Goal: Transaction & Acquisition: Purchase product/service

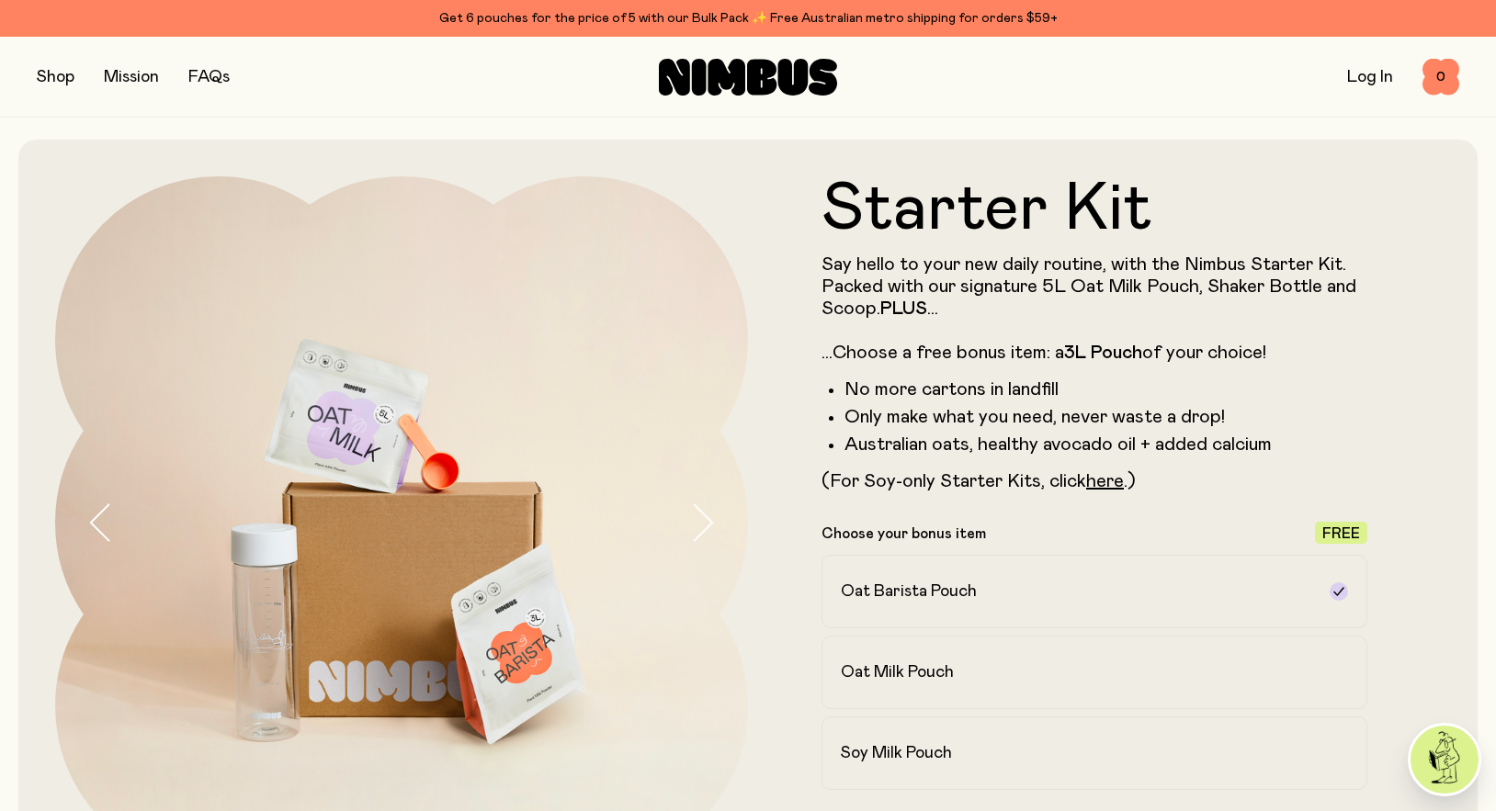
drag, startPoint x: 66, startPoint y: 80, endPoint x: 46, endPoint y: 77, distance: 20.4
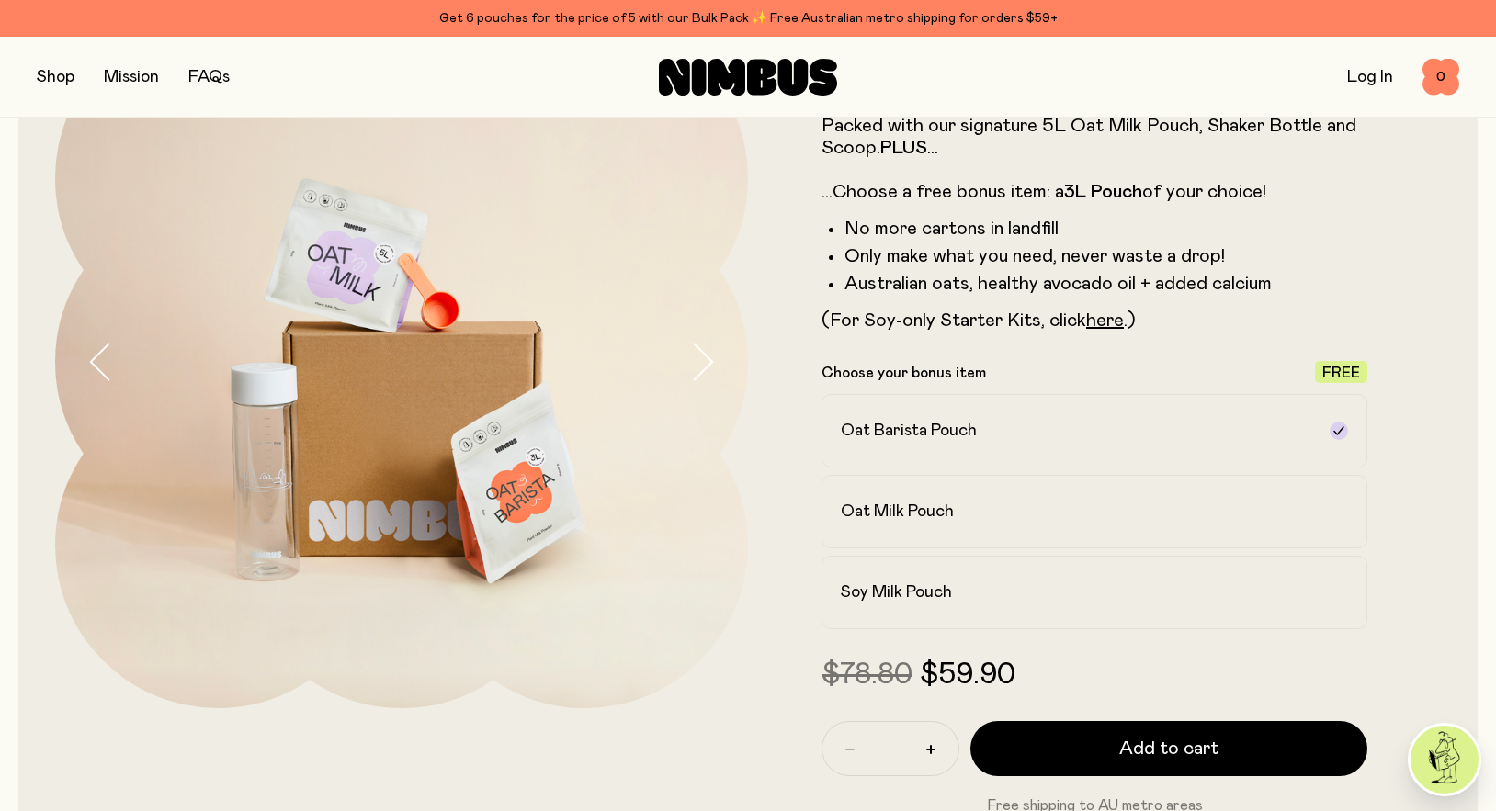
scroll to position [276, 0]
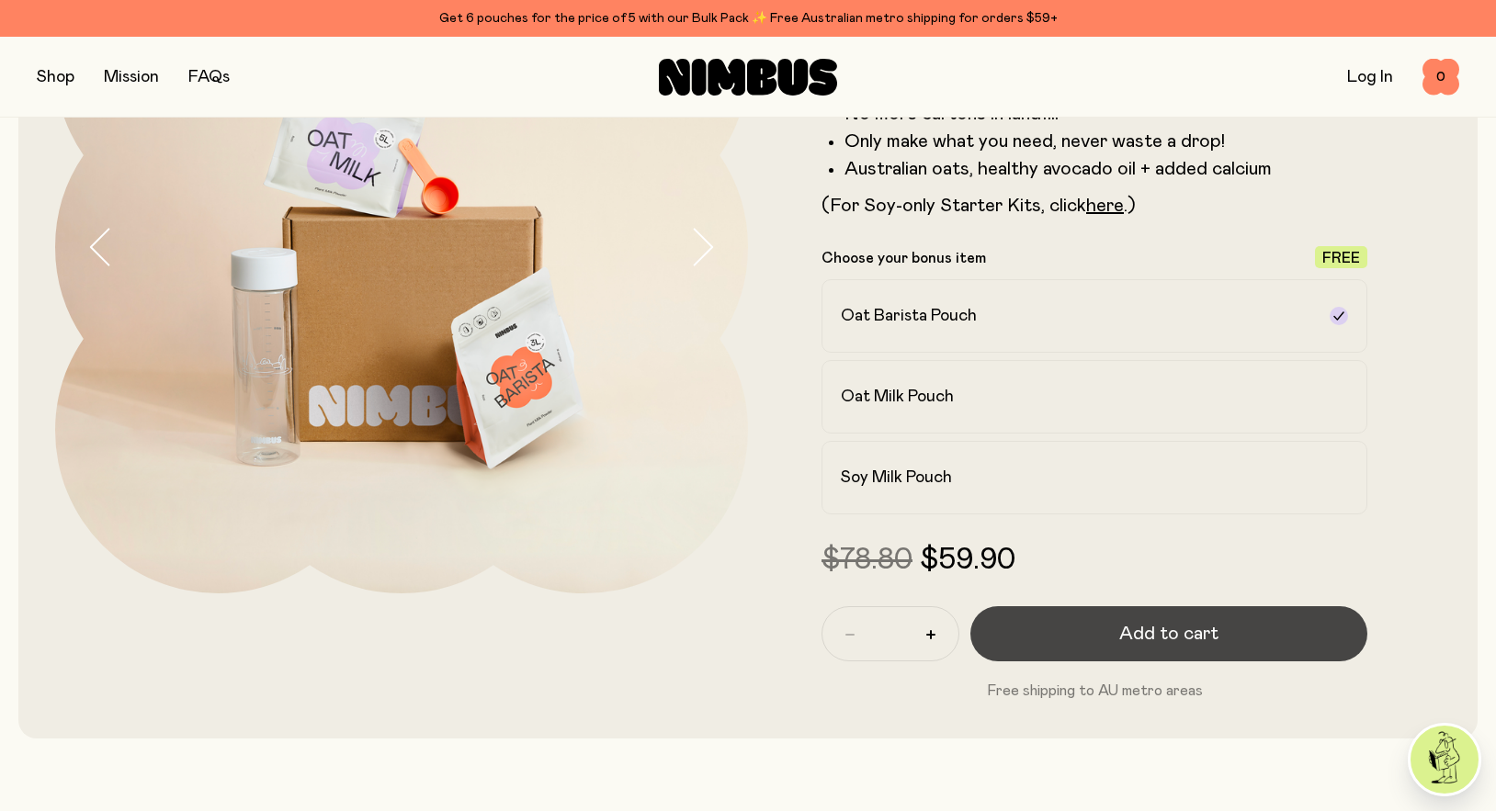
click at [1155, 629] on span "Add to cart" at bounding box center [1168, 634] width 99 height 26
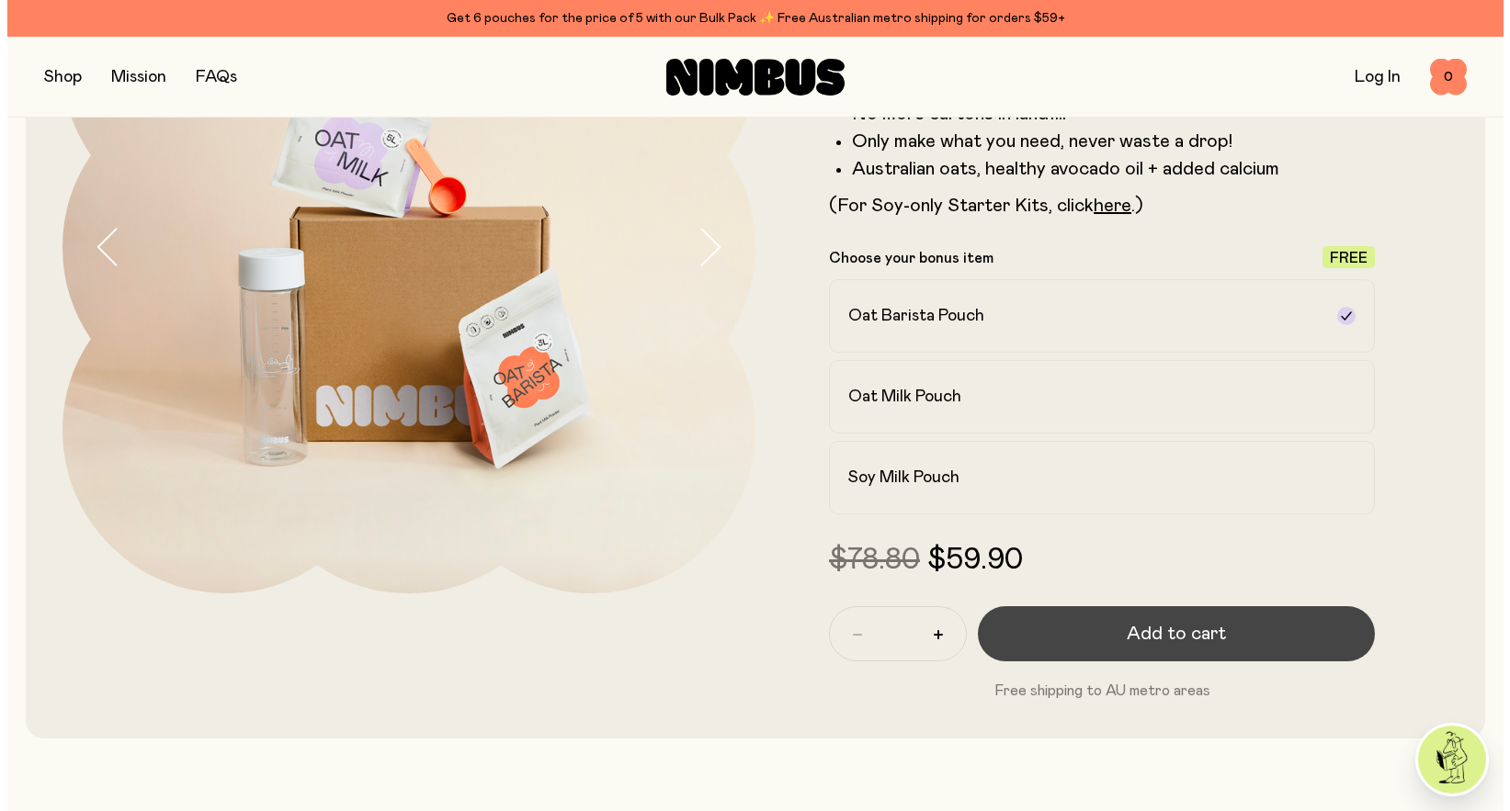
scroll to position [0, 0]
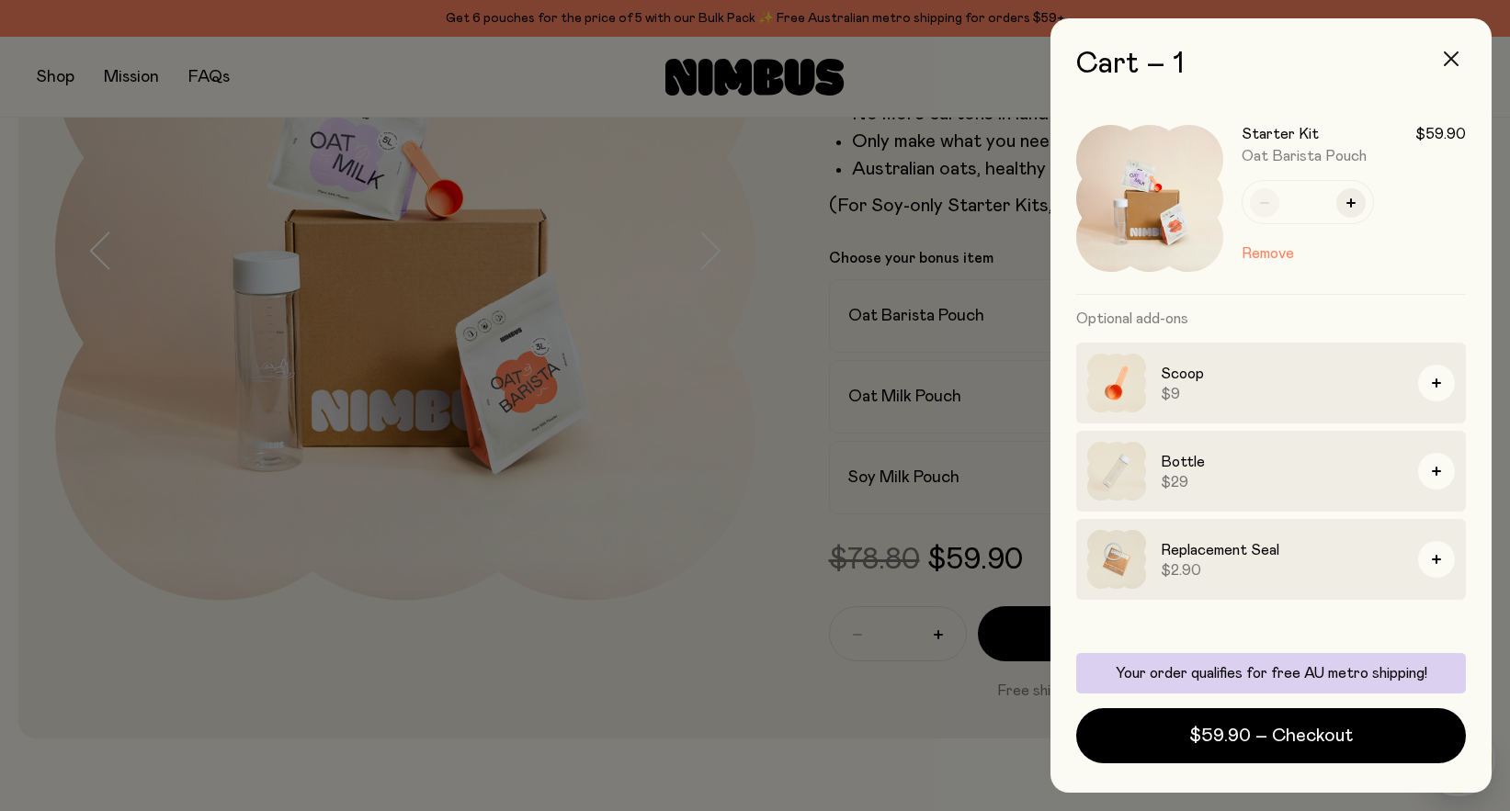
click at [1466, 51] on button "button" at bounding box center [1451, 59] width 44 height 44
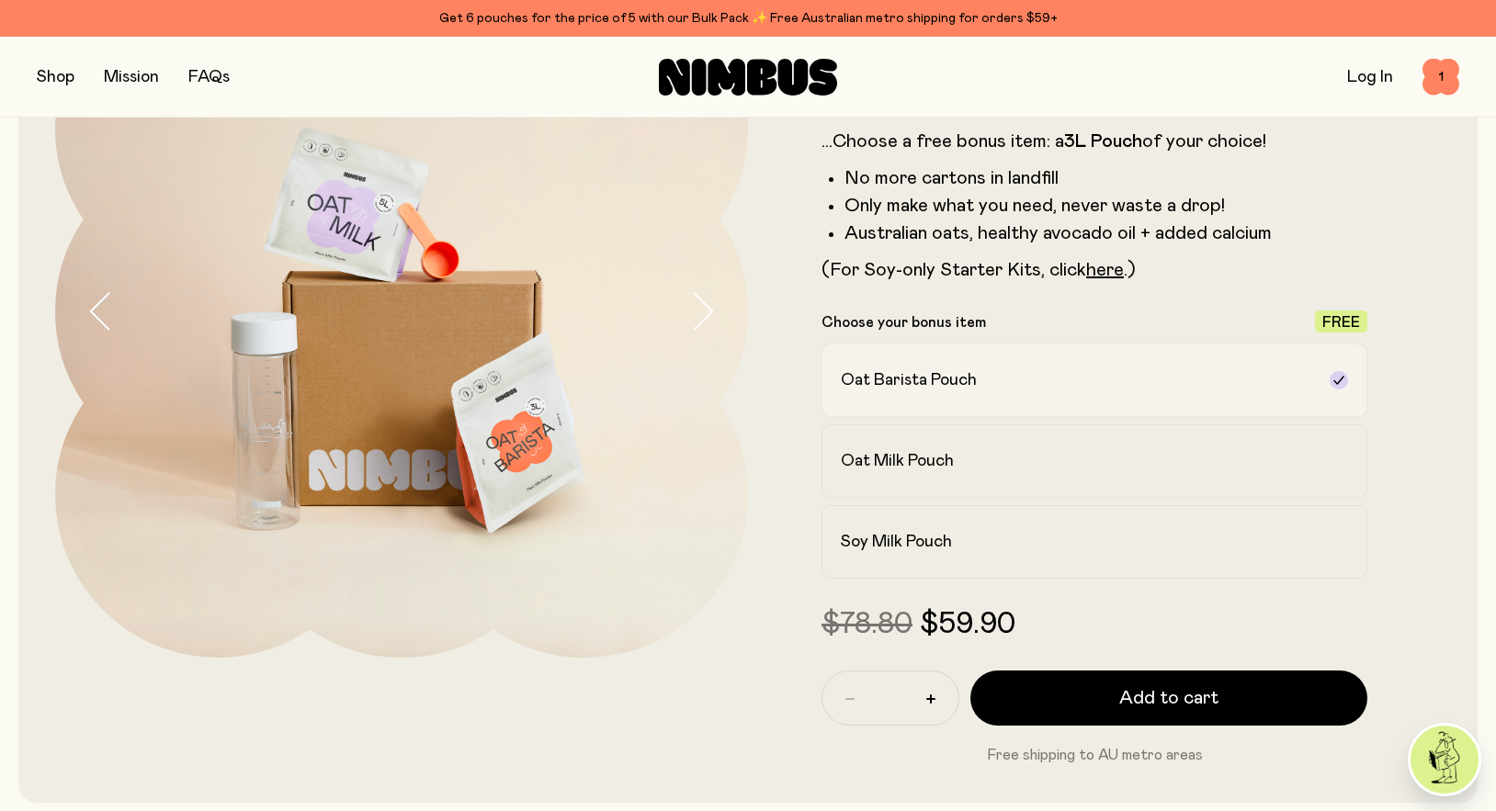
scroll to position [92, 0]
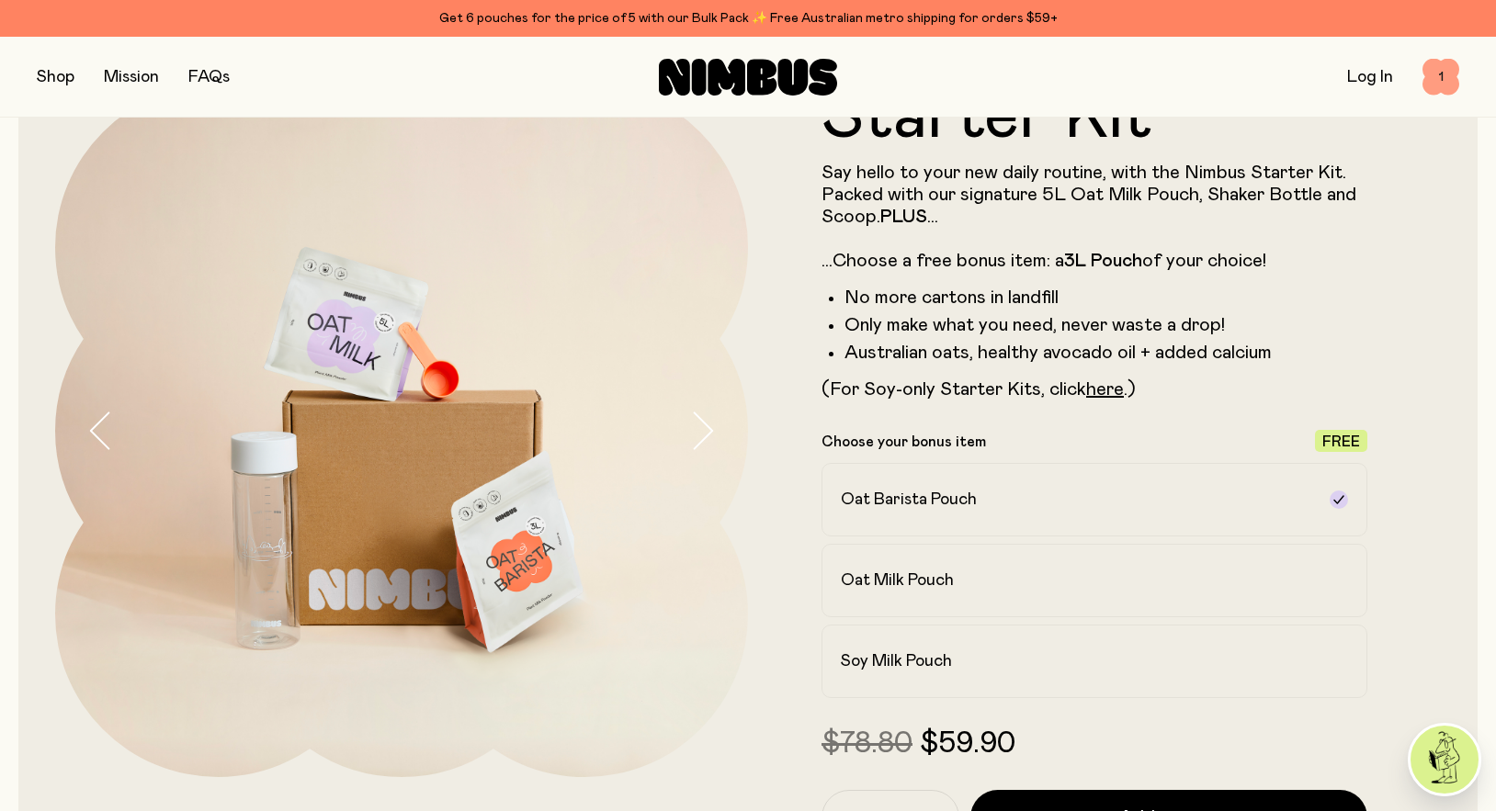
click at [1441, 83] on span "1" at bounding box center [1440, 77] width 37 height 37
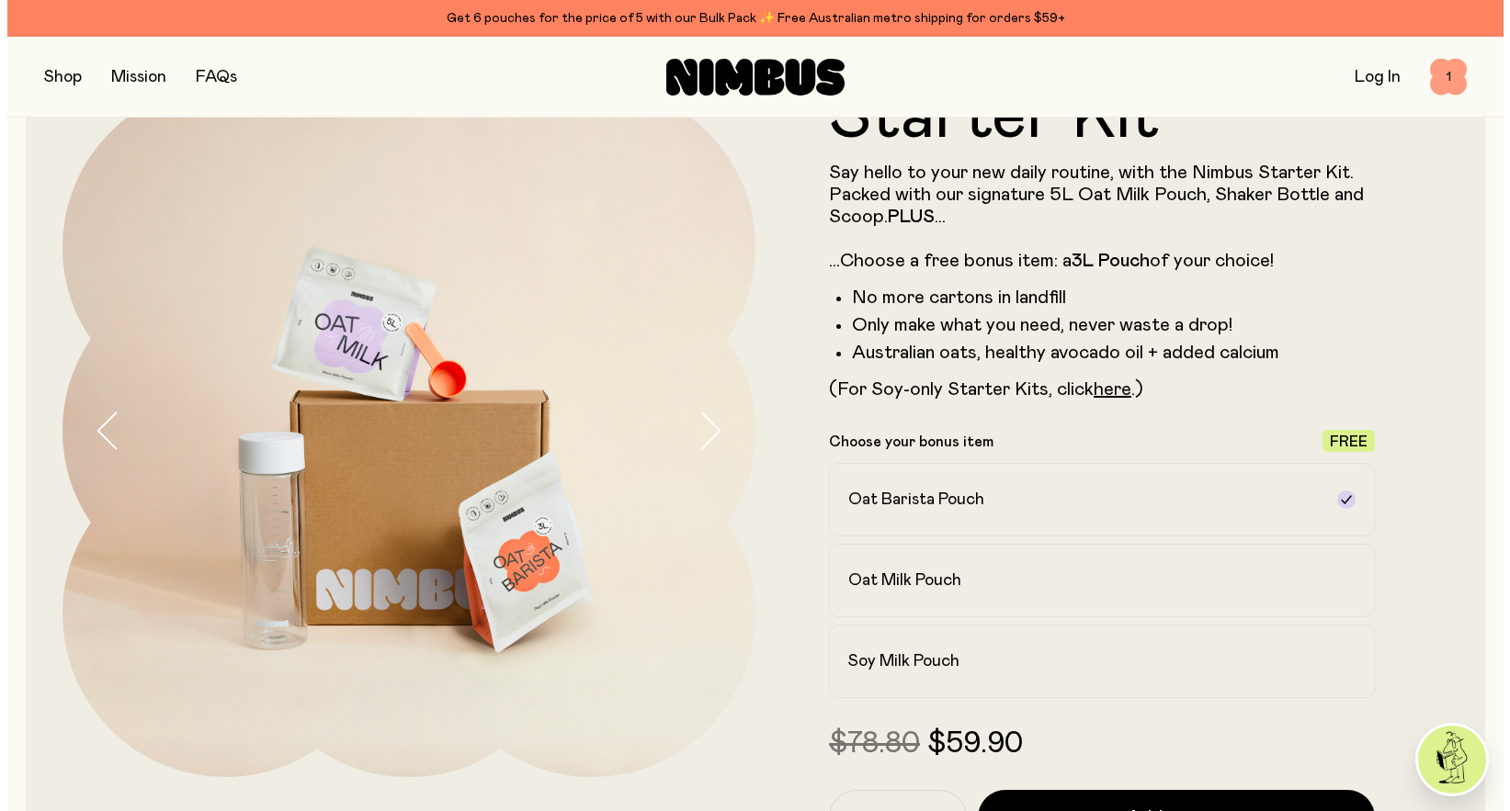
scroll to position [0, 0]
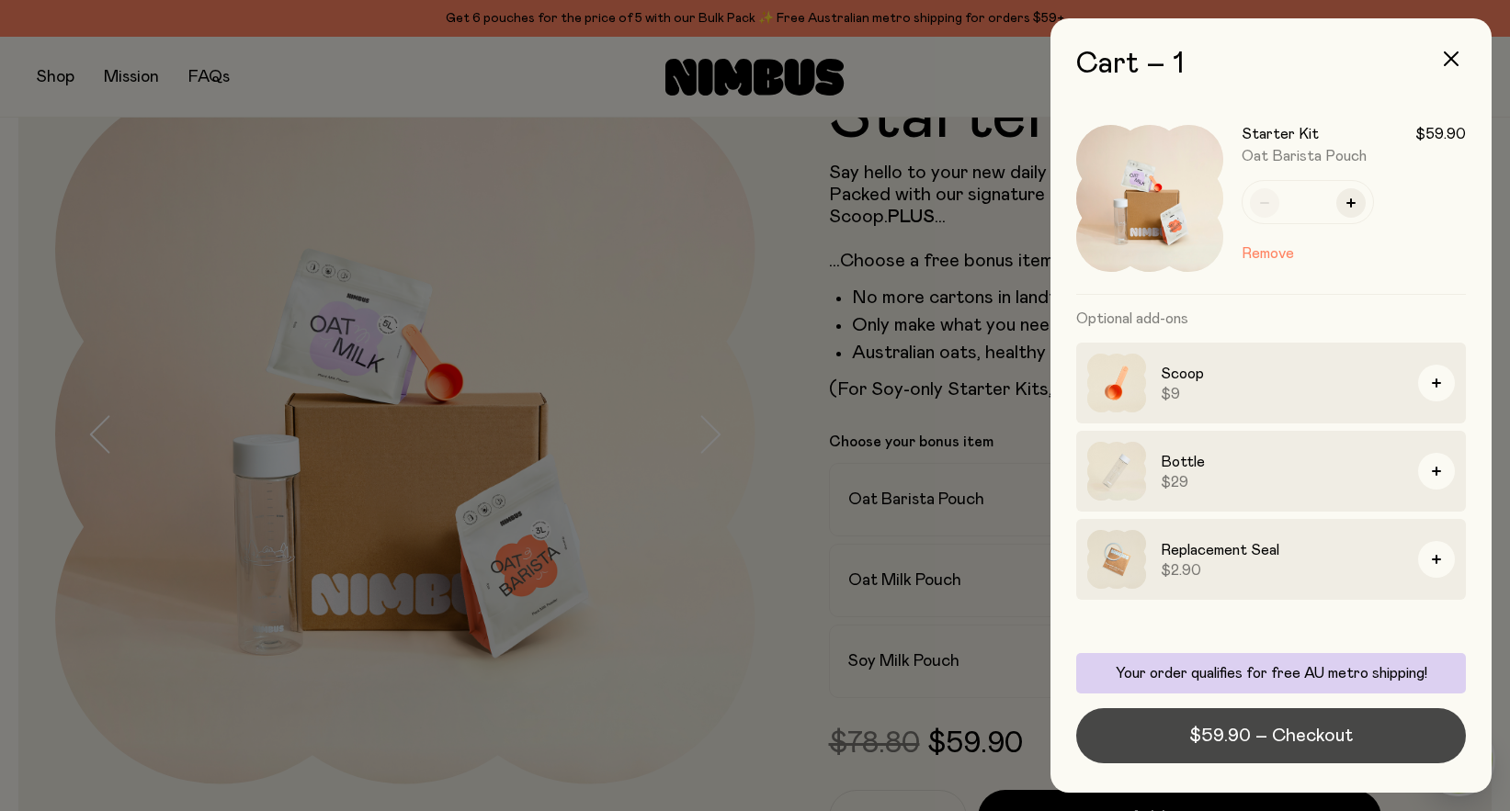
click at [1331, 729] on span "$59.90 – Checkout" at bounding box center [1271, 736] width 164 height 26
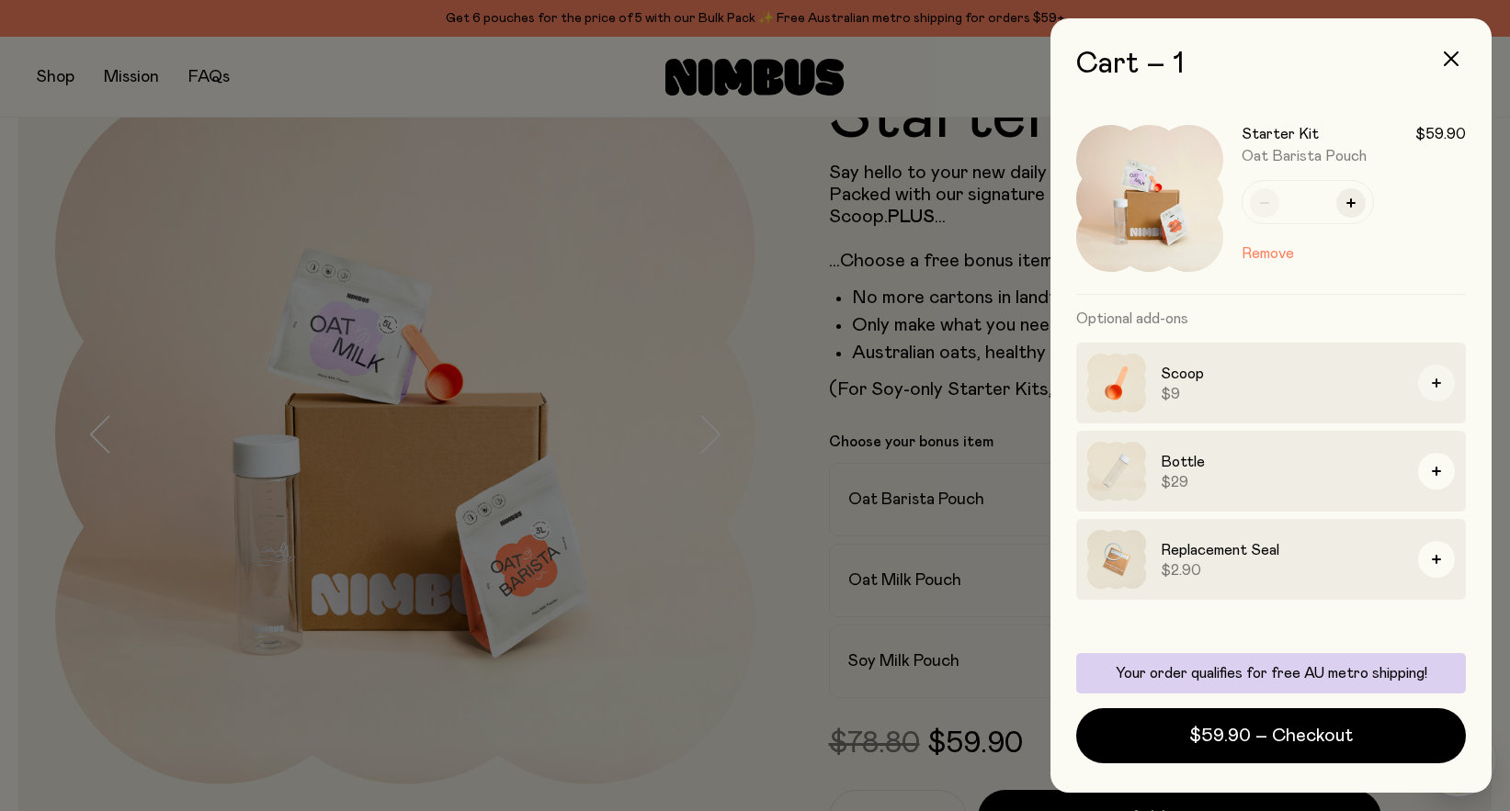
click at [1440, 383] on icon "button" at bounding box center [1435, 383] width 9 height 9
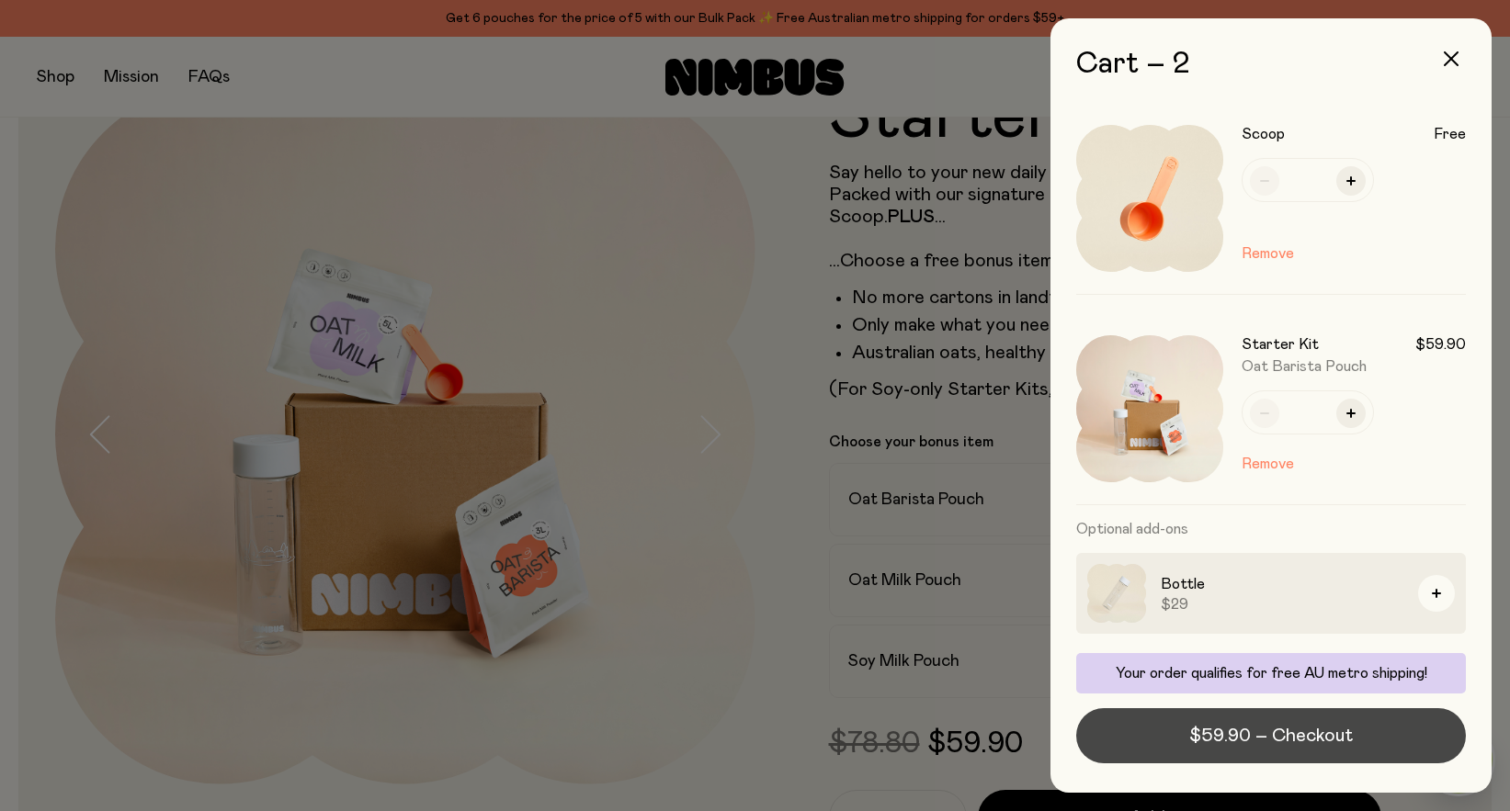
click at [1316, 736] on span "$59.90 – Checkout" at bounding box center [1271, 736] width 164 height 26
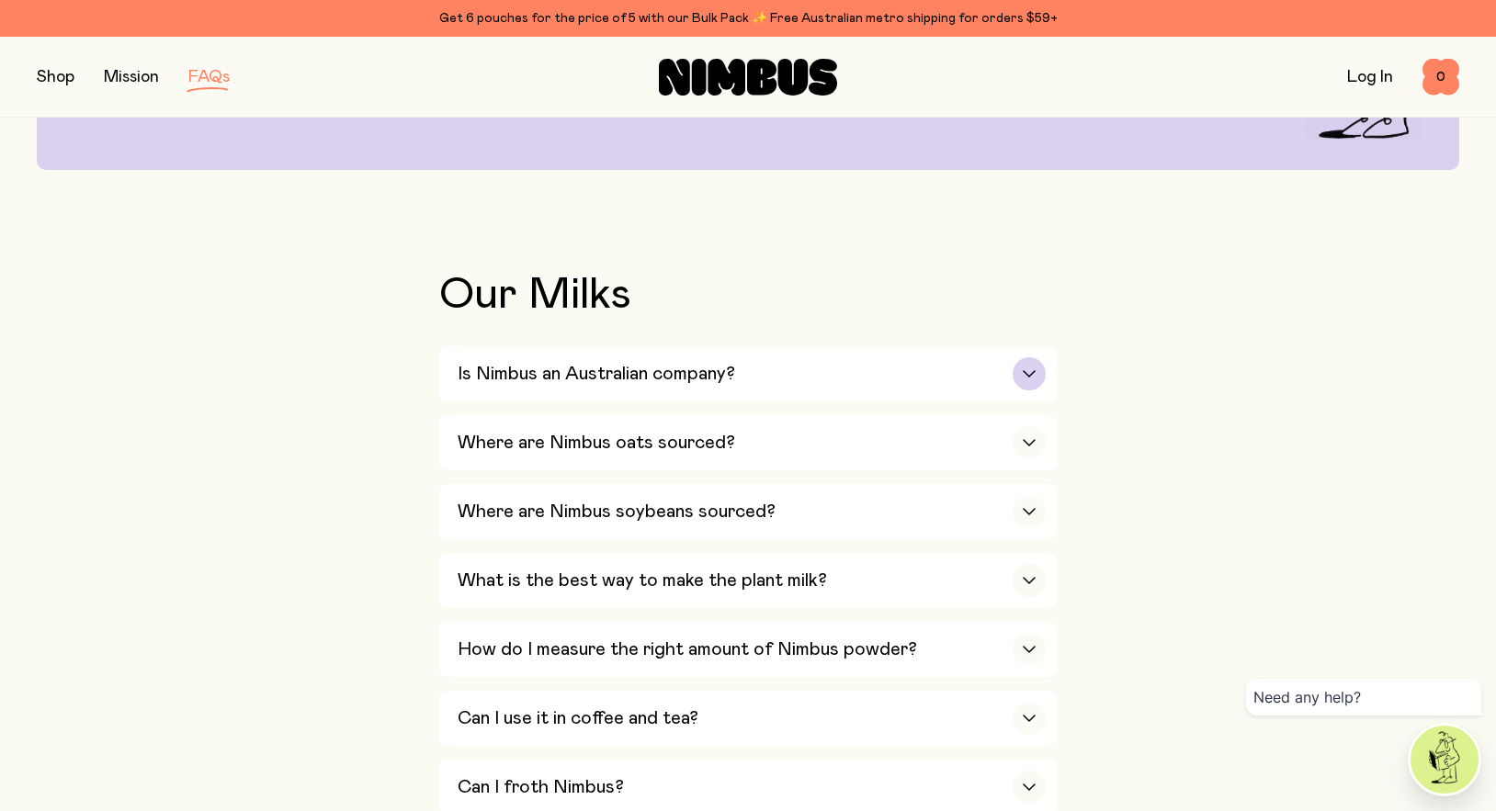
scroll to position [276, 0]
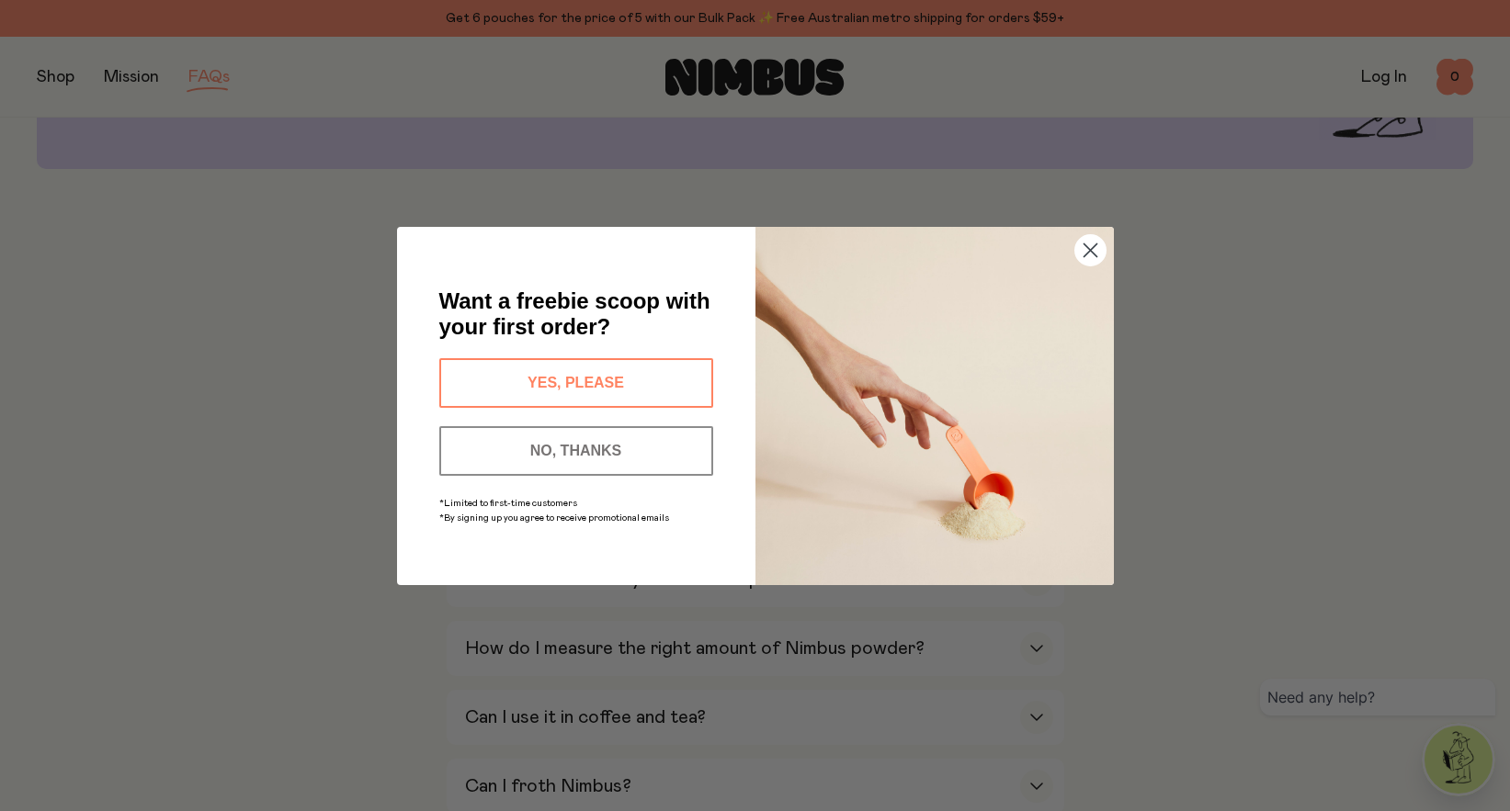
click at [888, 365] on img "POPUP Form" at bounding box center [934, 406] width 358 height 358
click at [652, 370] on button "YES, PLEASE" at bounding box center [576, 383] width 274 height 50
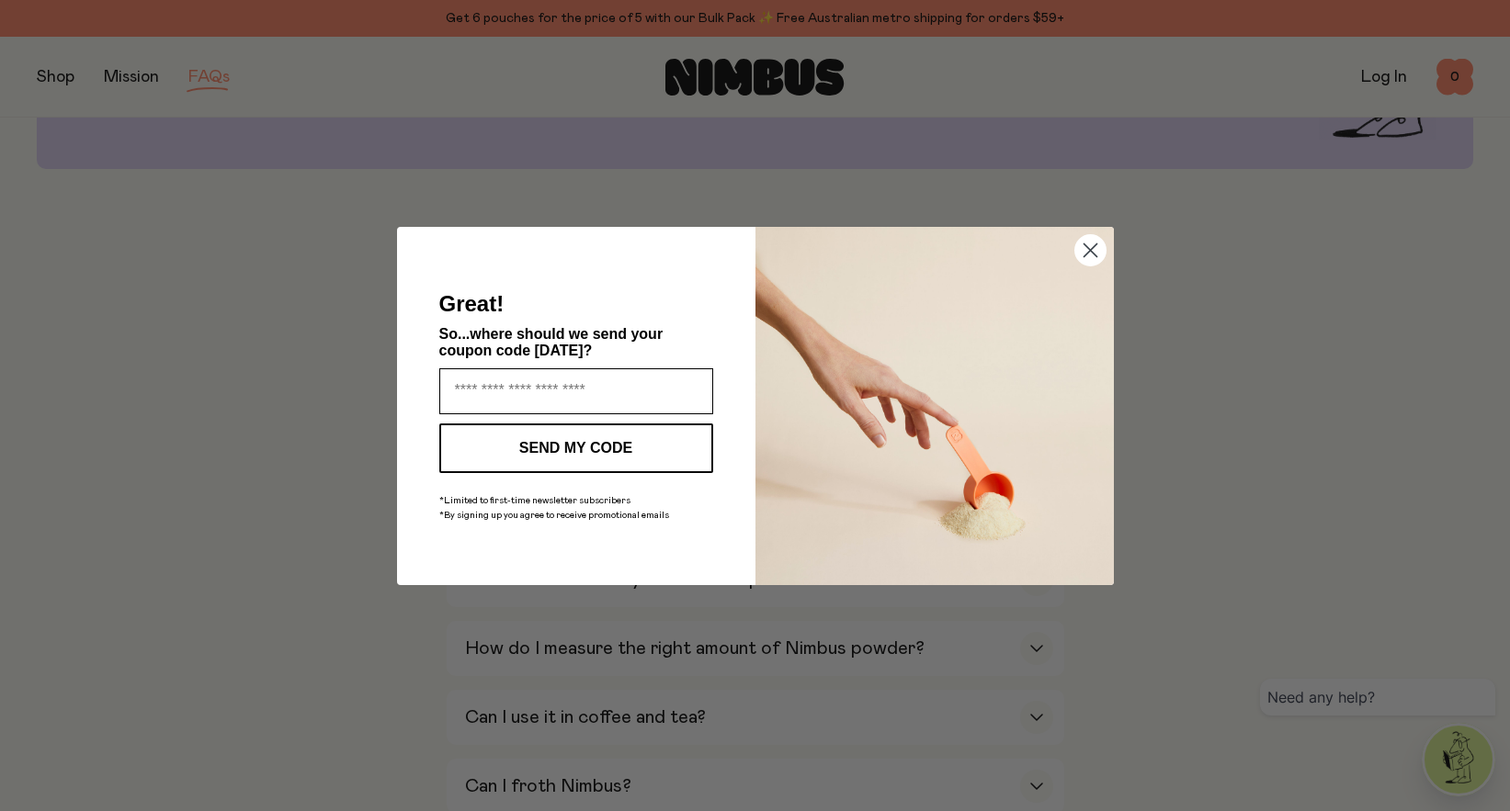
click at [650, 374] on input "Enter your email address" at bounding box center [576, 391] width 274 height 46
type input "**********"
click at [650, 449] on button "SEND MY CODE" at bounding box center [576, 449] width 274 height 50
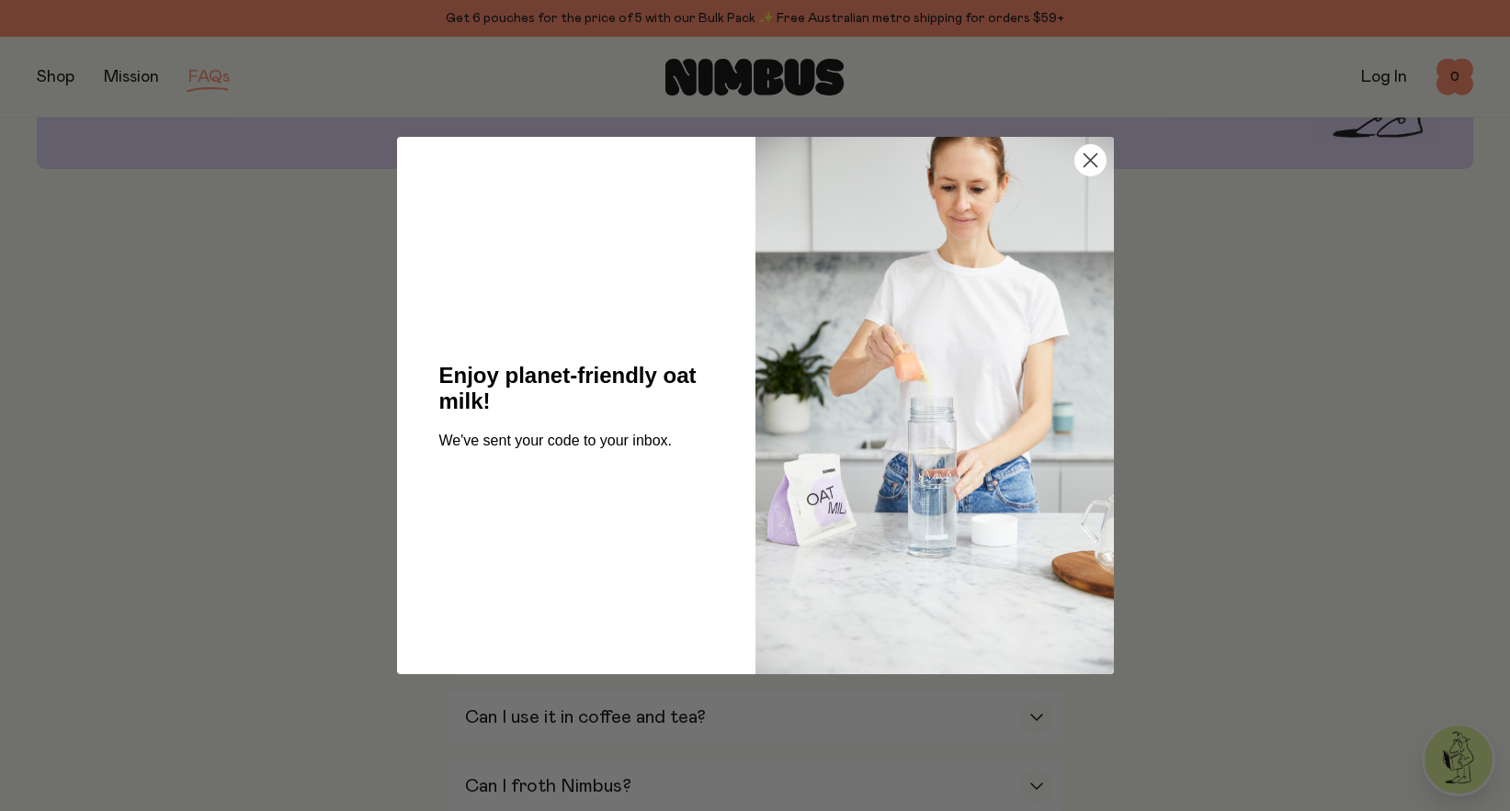
click at [1094, 161] on circle "Close dialog" at bounding box center [1089, 160] width 30 height 30
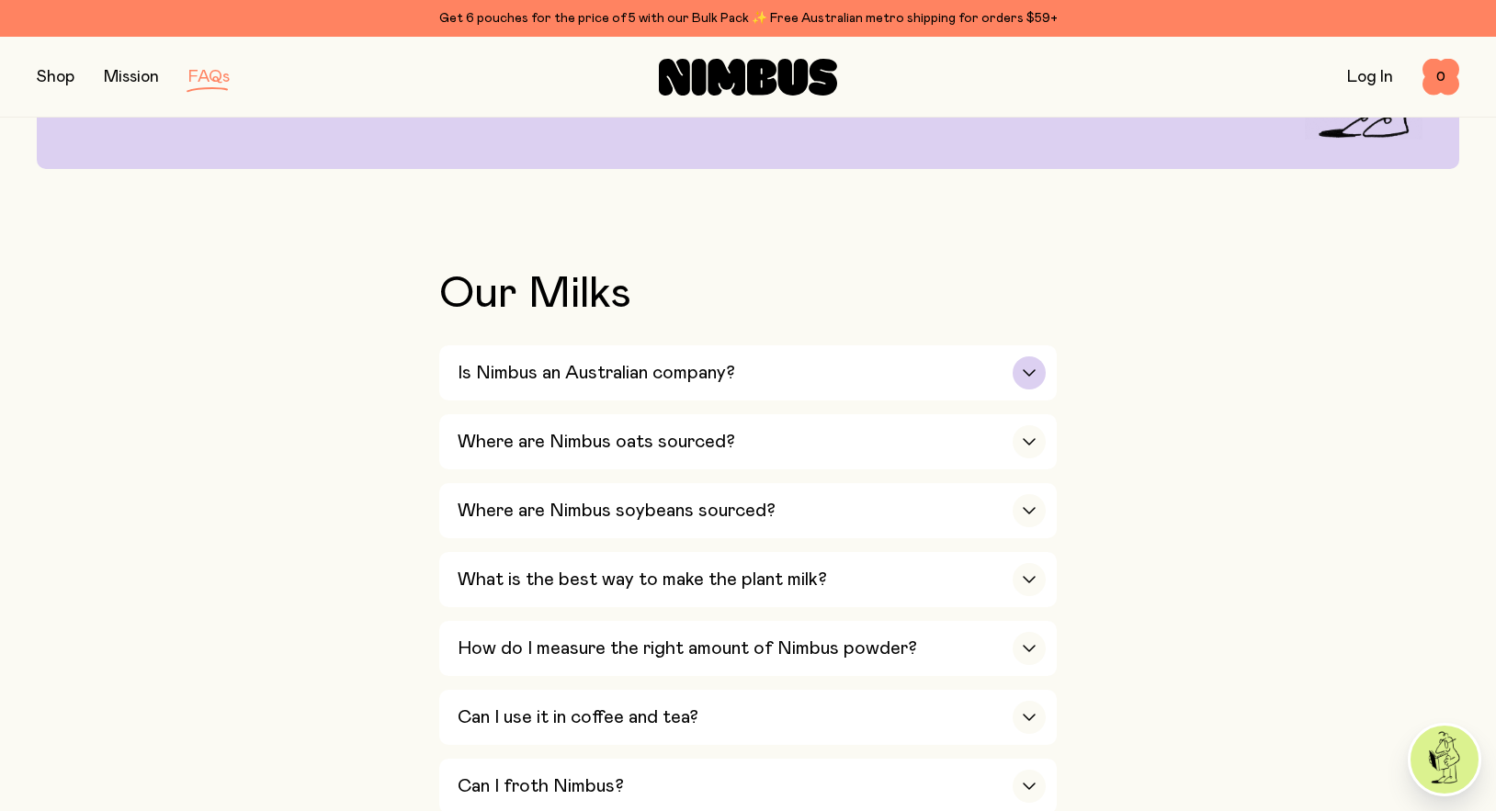
click at [966, 376] on div "Is Nimbus an Australian company?" at bounding box center [752, 372] width 588 height 55
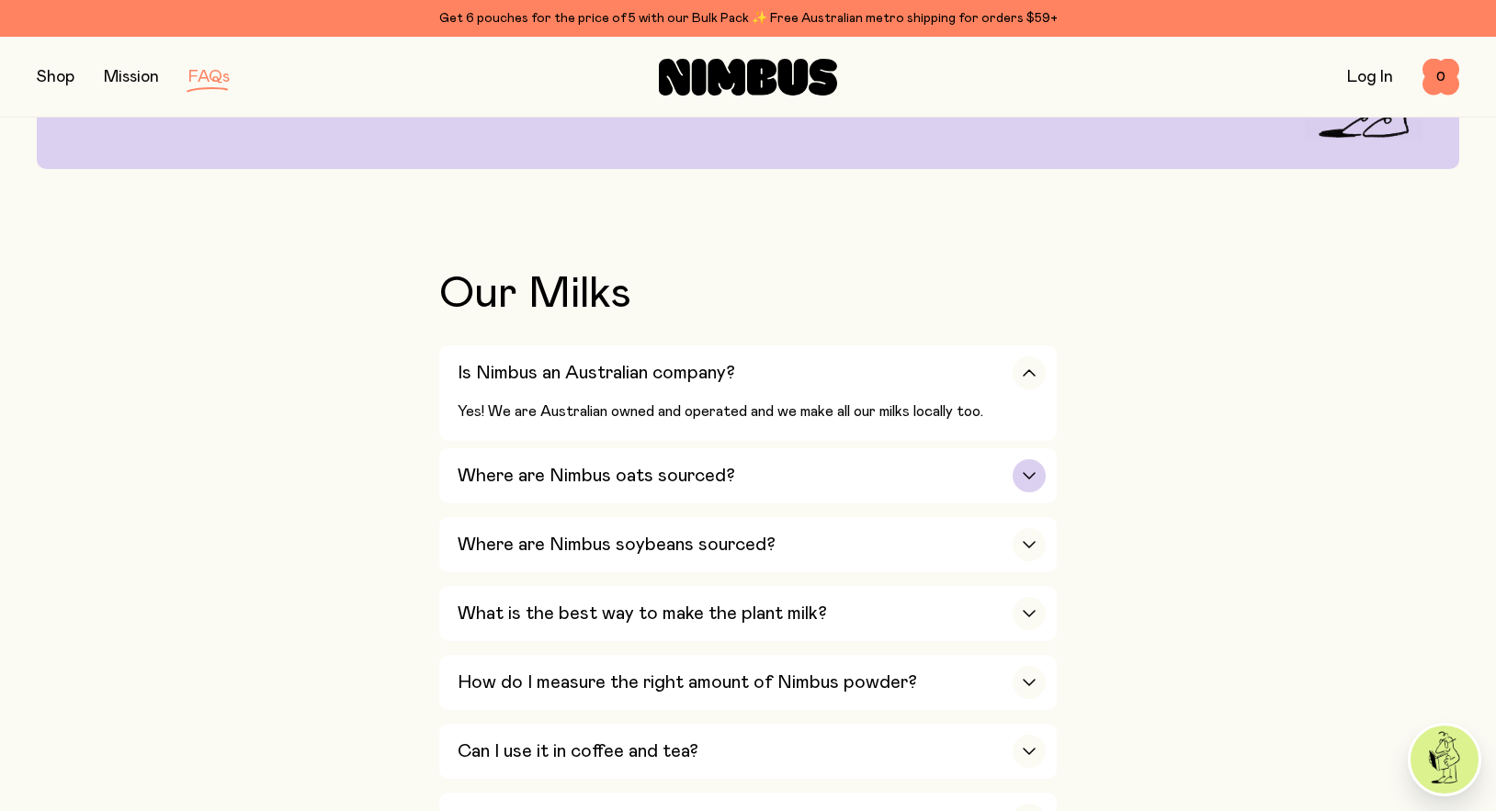
click at [1001, 465] on div "Where are Nimbus oats sourced?" at bounding box center [752, 475] width 588 height 55
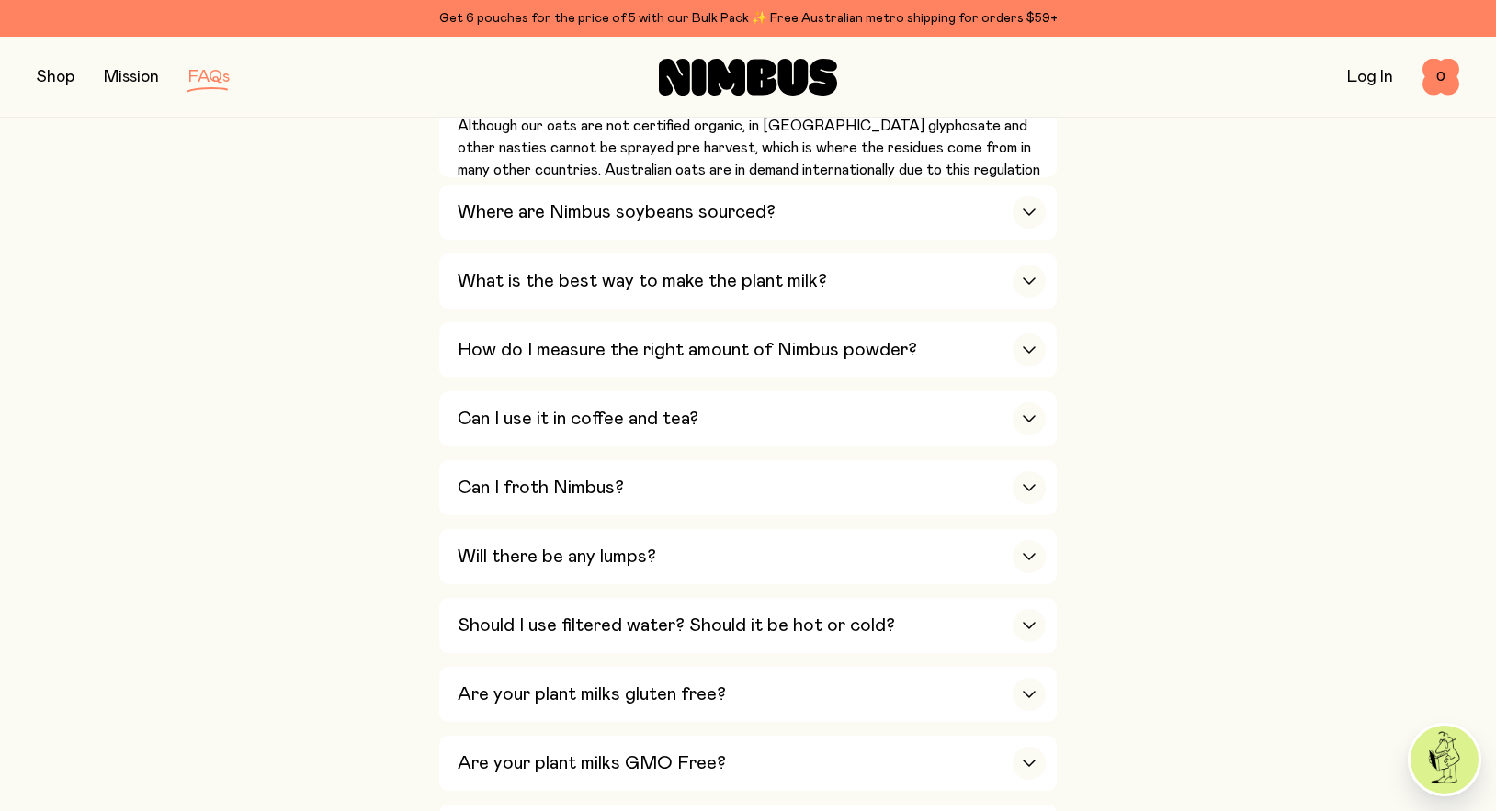
scroll to position [735, 0]
click at [965, 428] on div "Can I use it in coffee and tea?" at bounding box center [752, 417] width 588 height 55
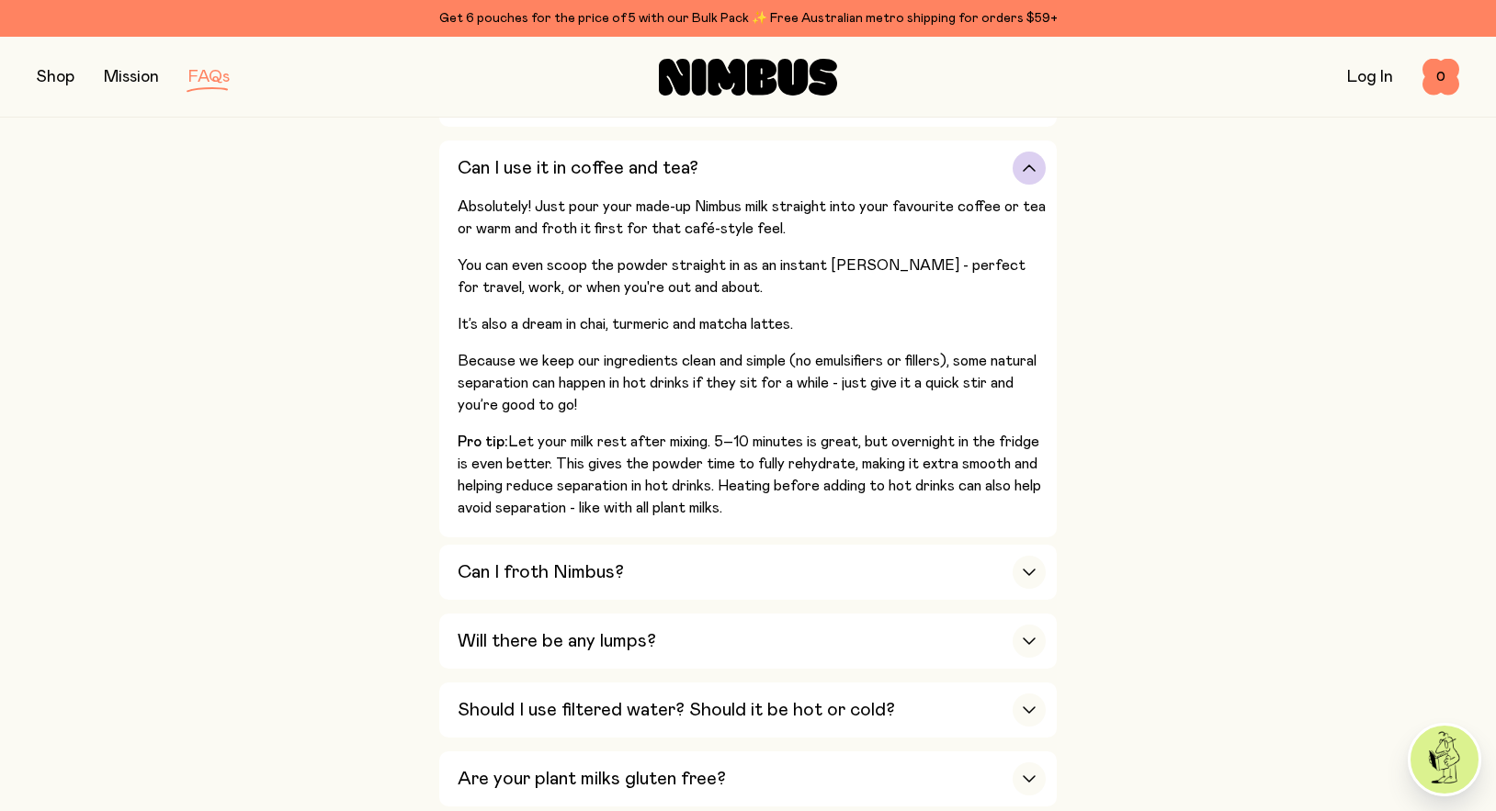
scroll to position [1102, 0]
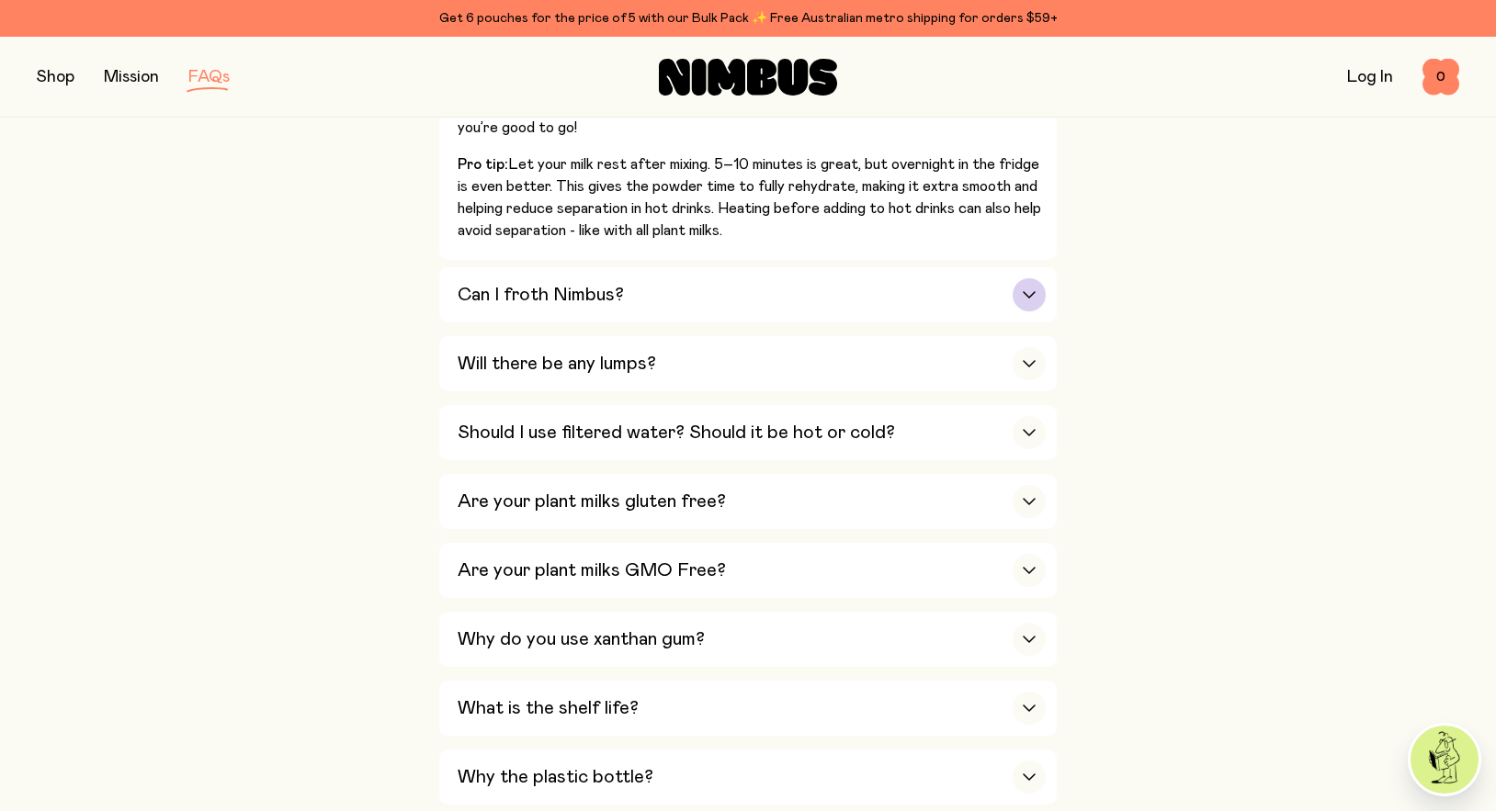
click at [993, 296] on div "Can I froth Nimbus?" at bounding box center [752, 294] width 588 height 55
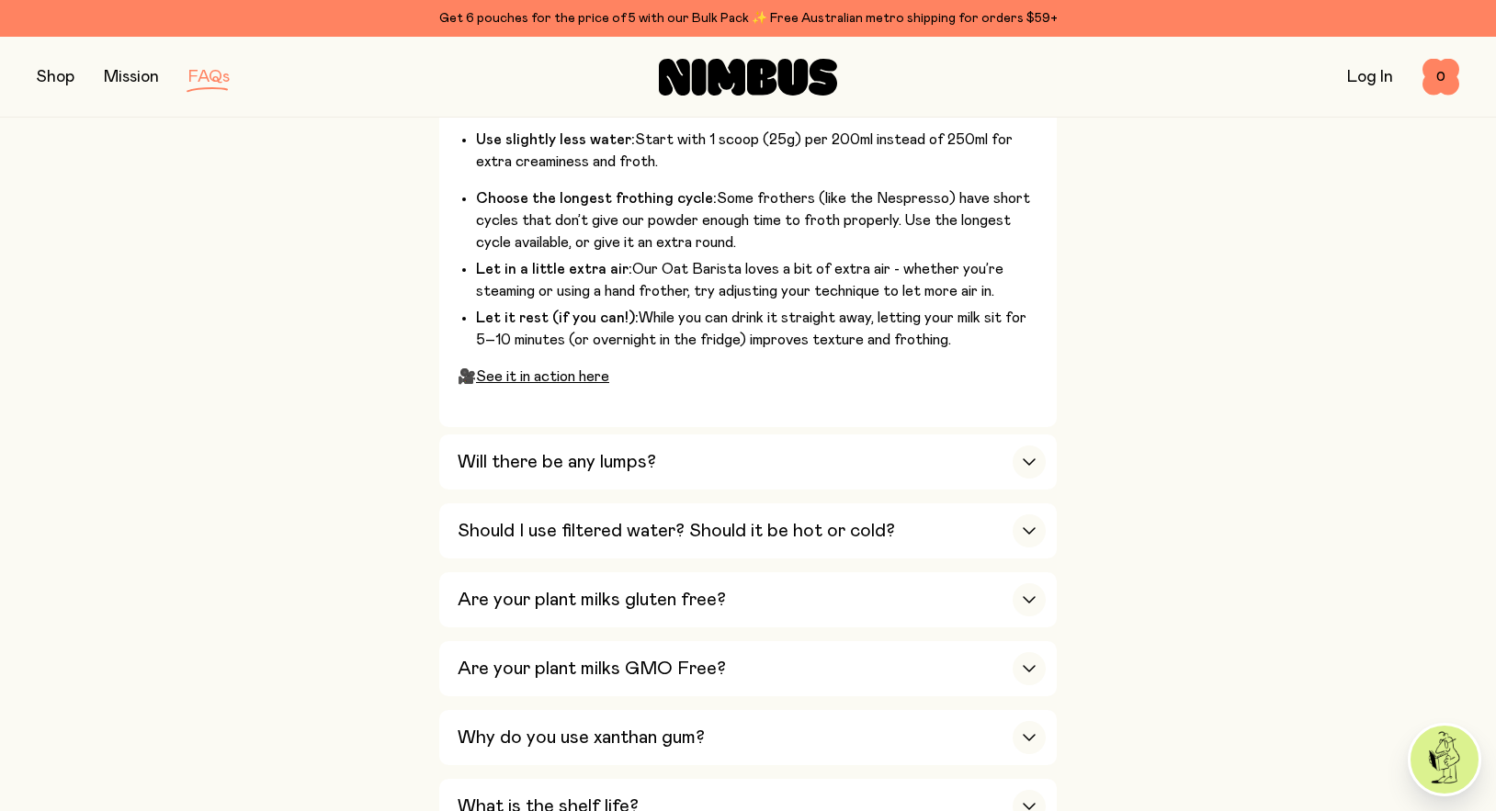
scroll to position [1286, 0]
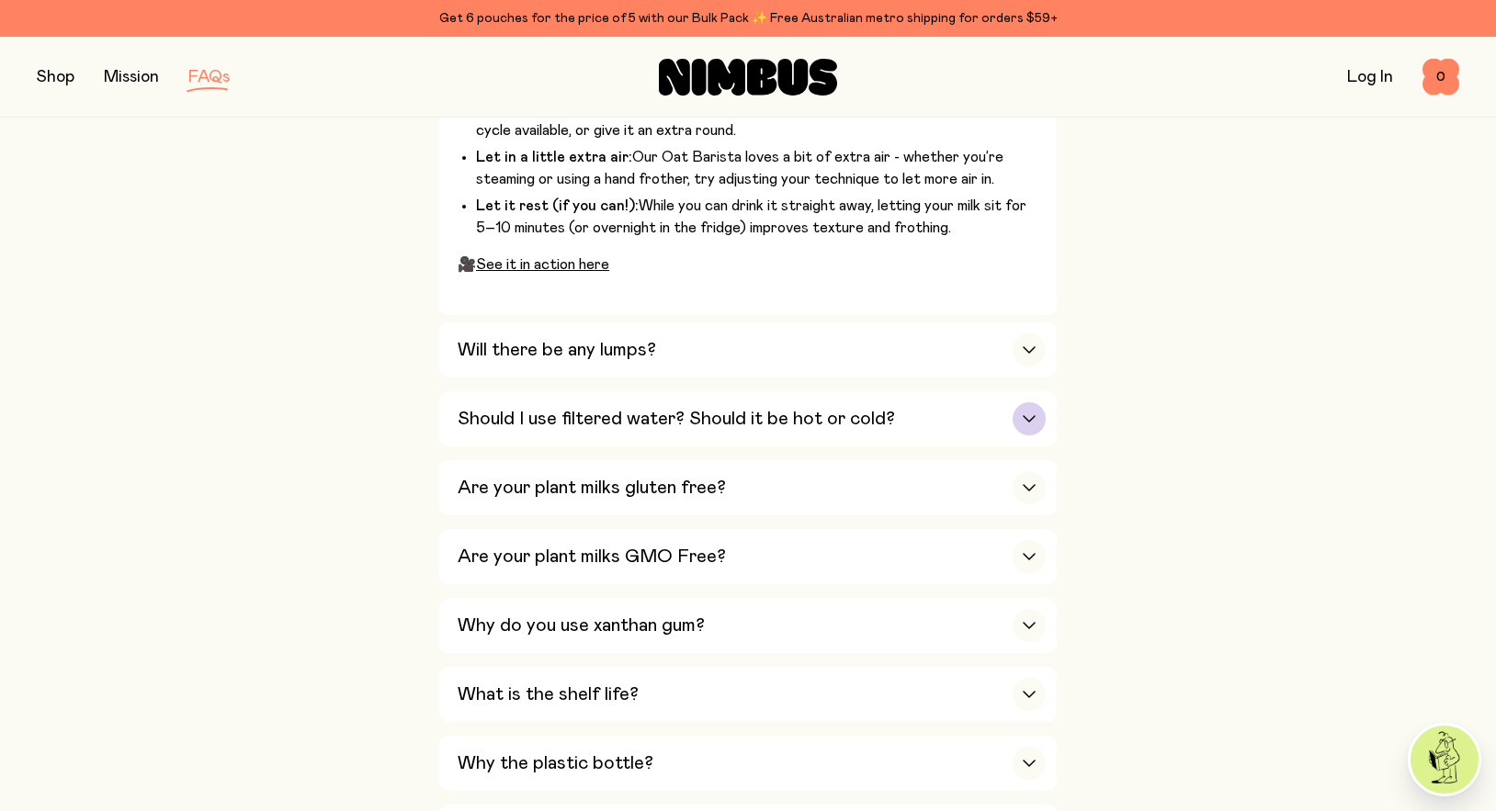
click at [1037, 424] on div "button" at bounding box center [1028, 418] width 33 height 33
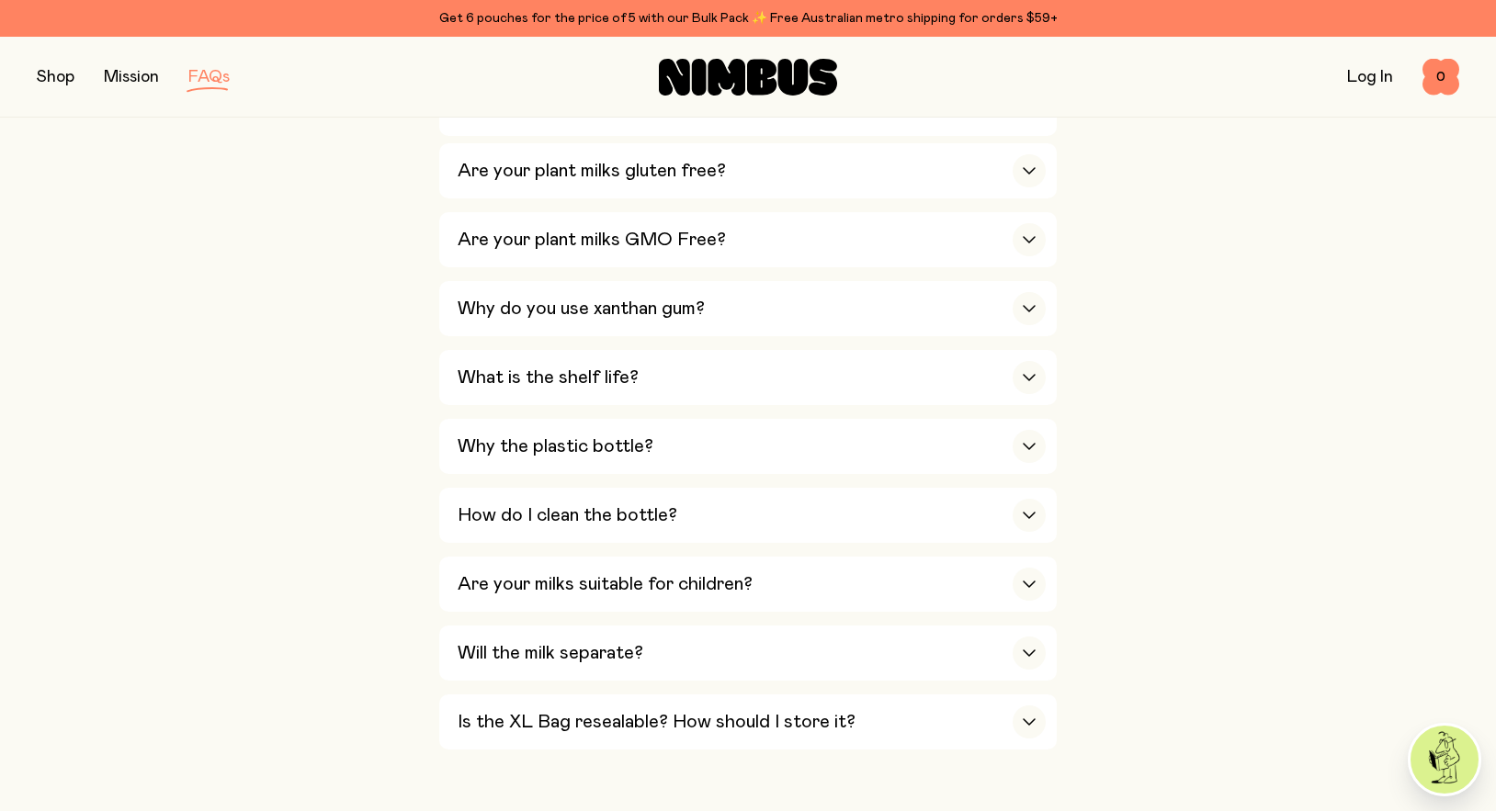
scroll to position [1011, 0]
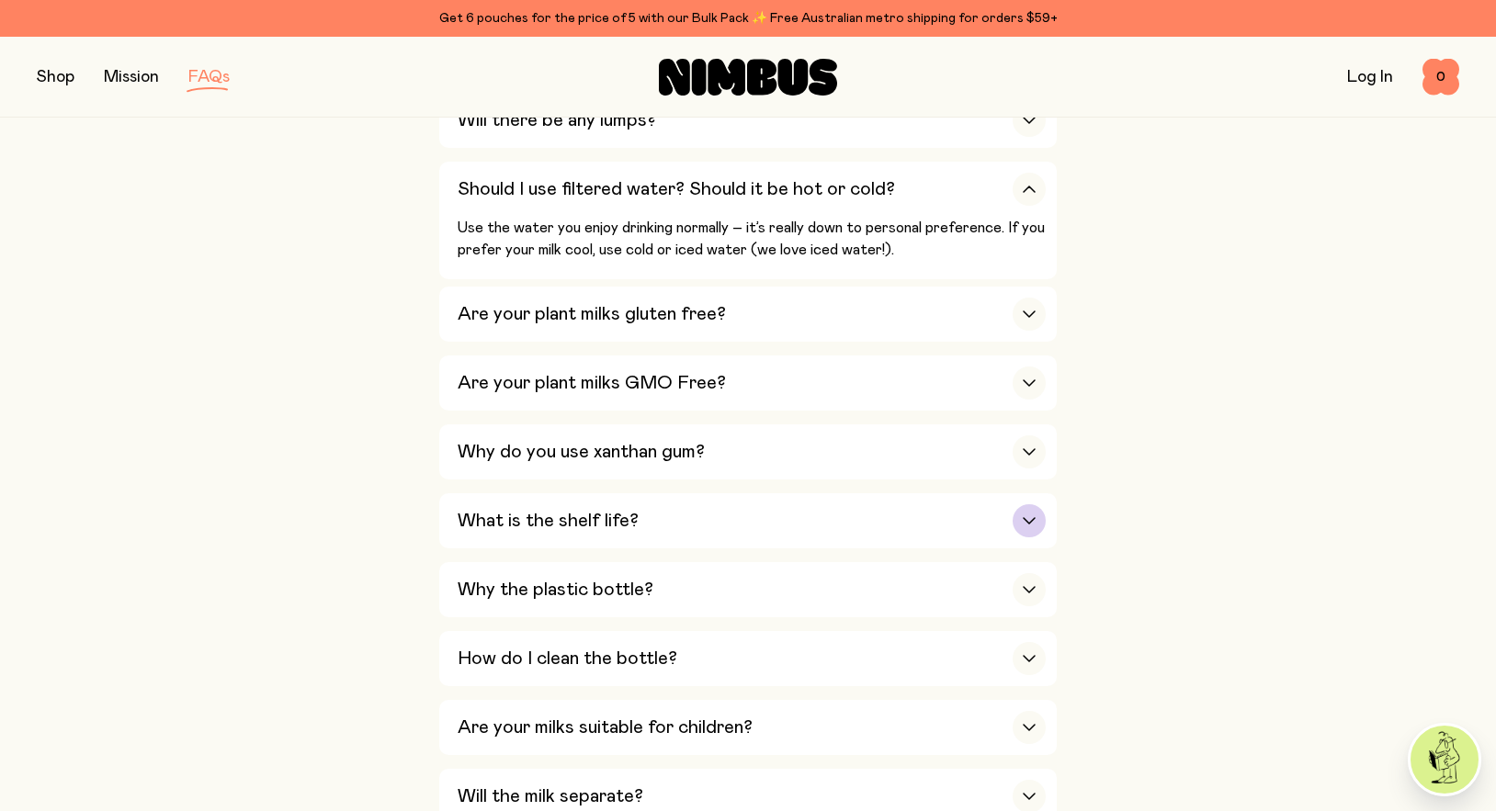
click at [1040, 514] on div "button" at bounding box center [1028, 520] width 33 height 33
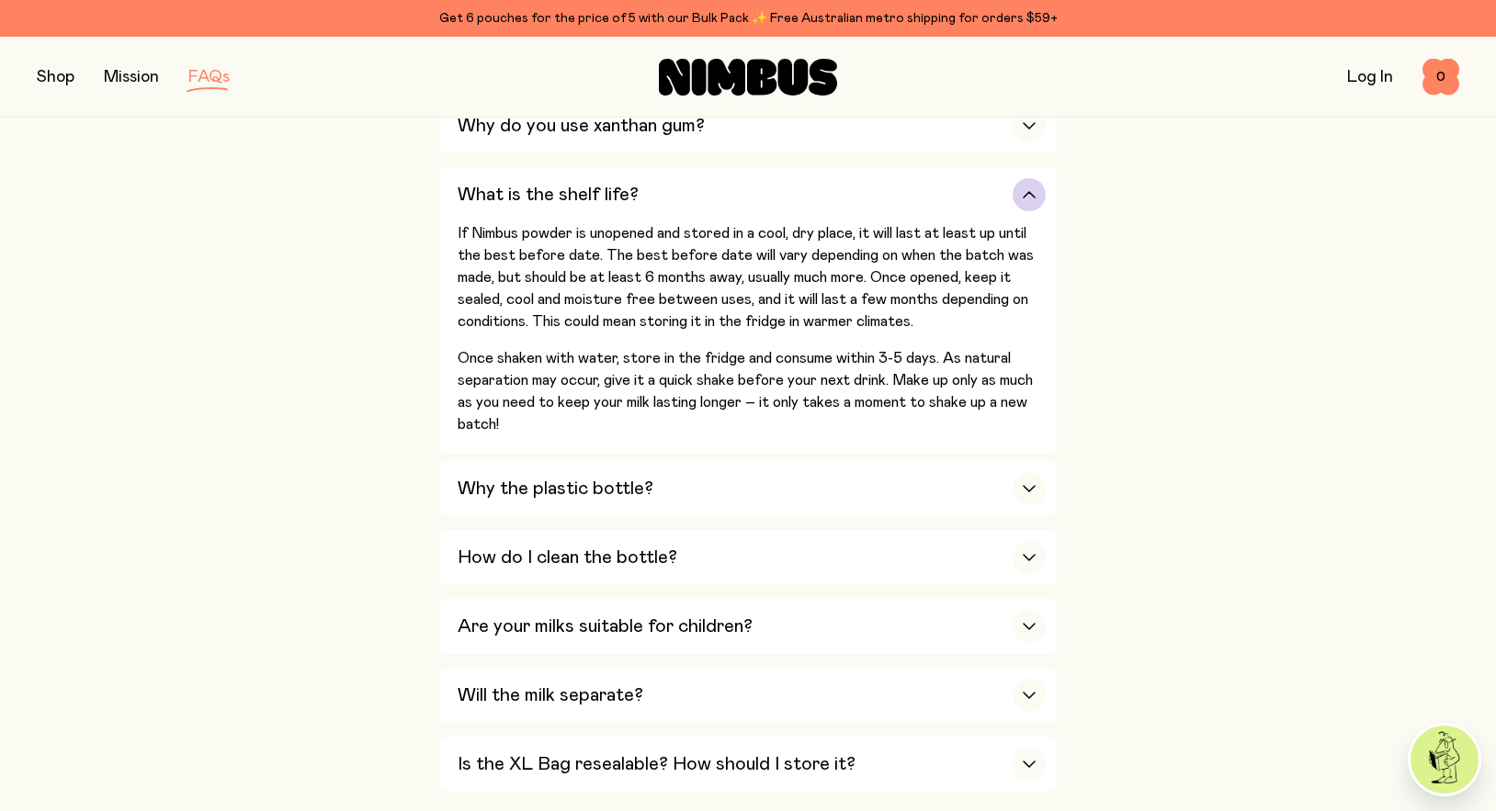
scroll to position [1286, 0]
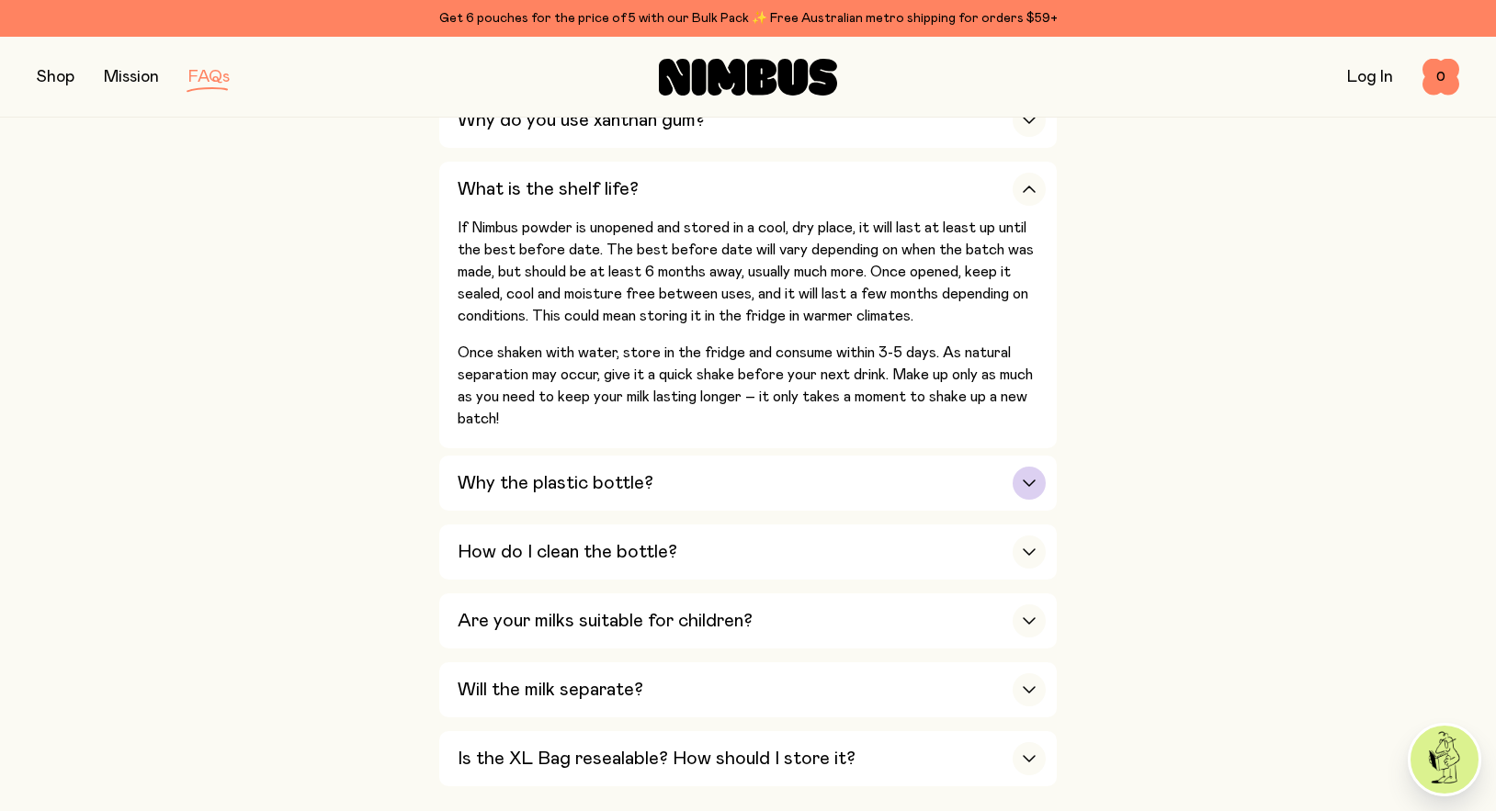
click at [1035, 480] on icon "button" at bounding box center [1029, 483] width 15 height 7
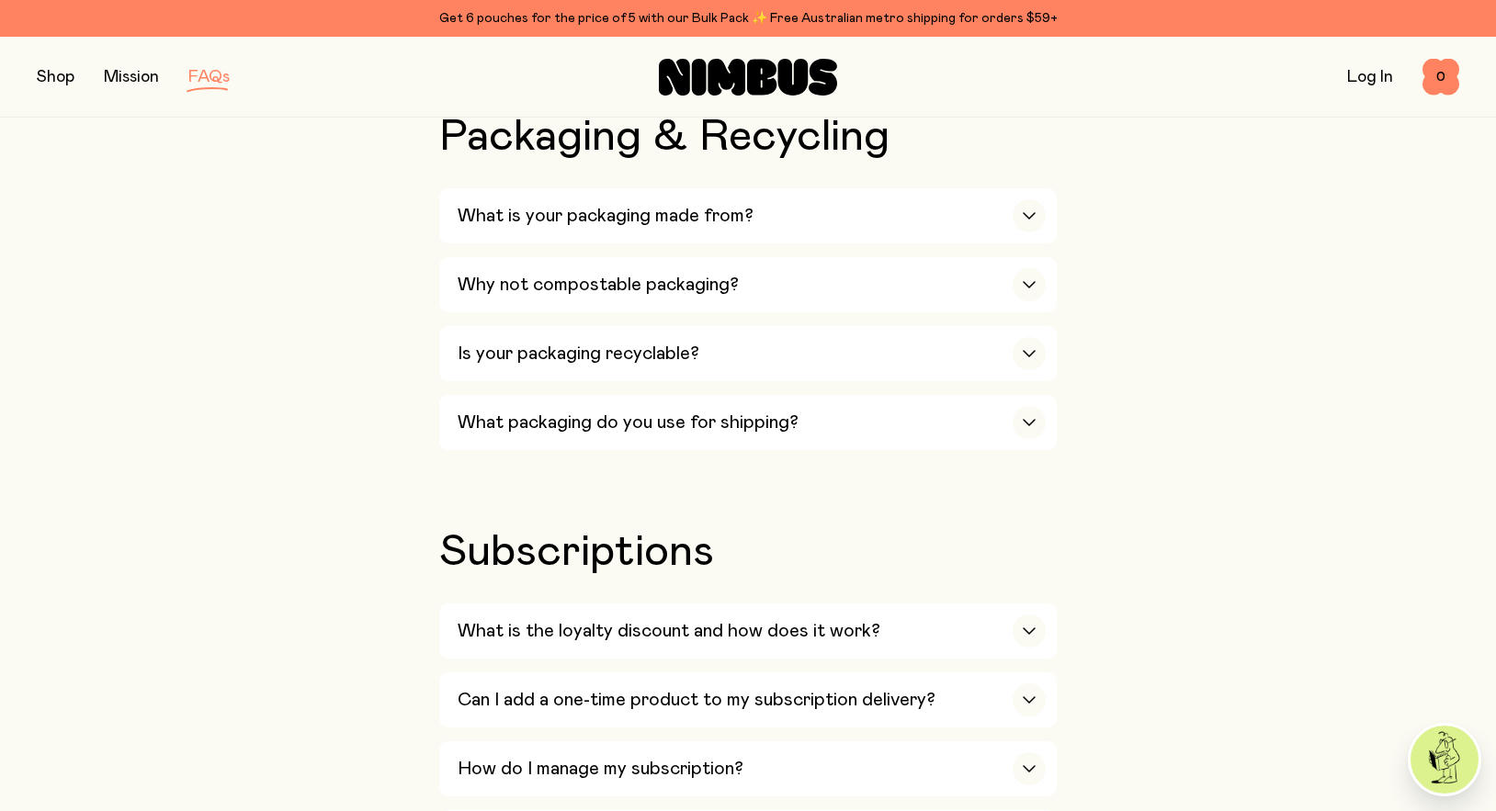
scroll to position [2297, 0]
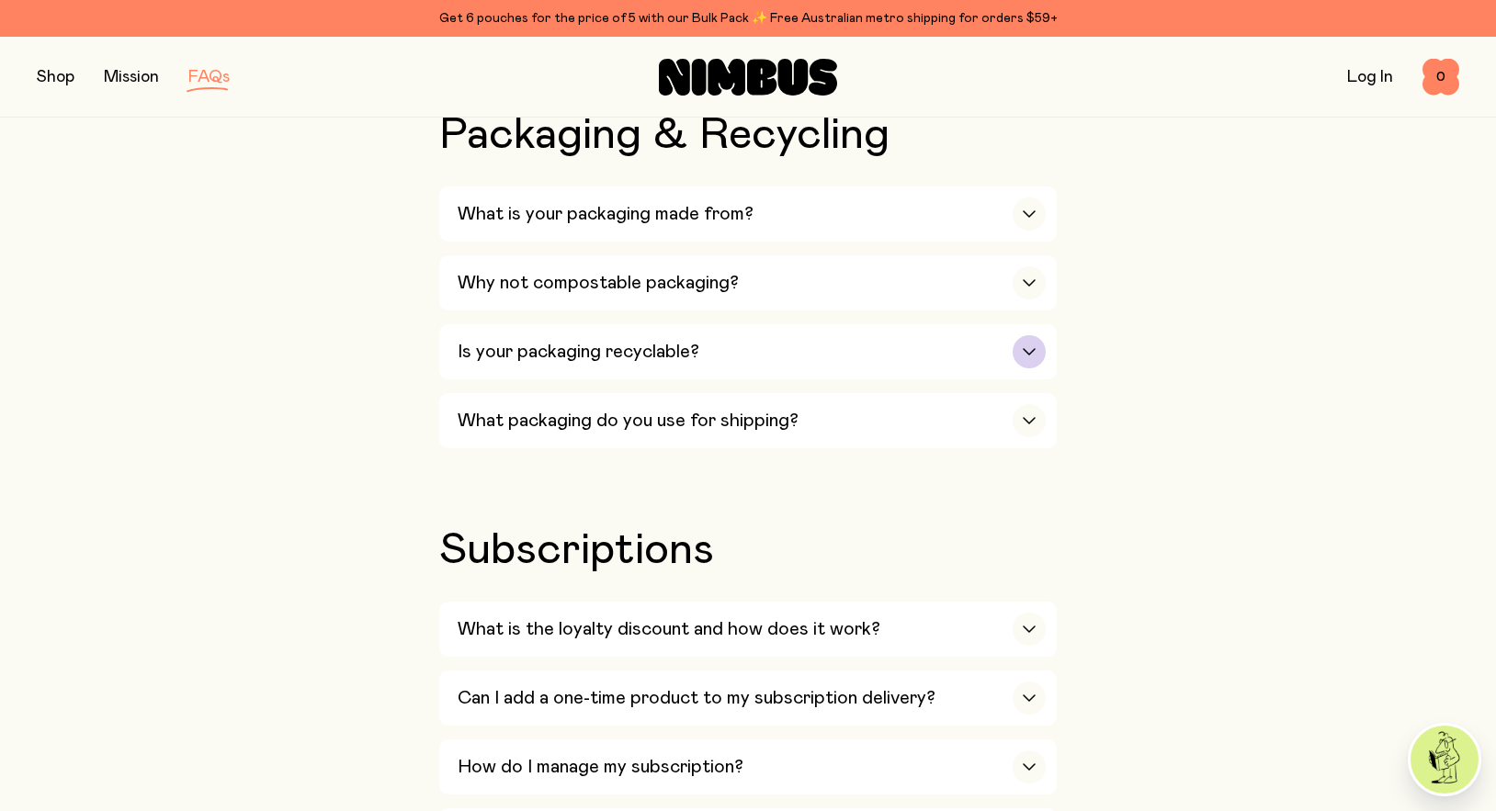
click at [1024, 348] on icon "button" at bounding box center [1029, 351] width 15 height 7
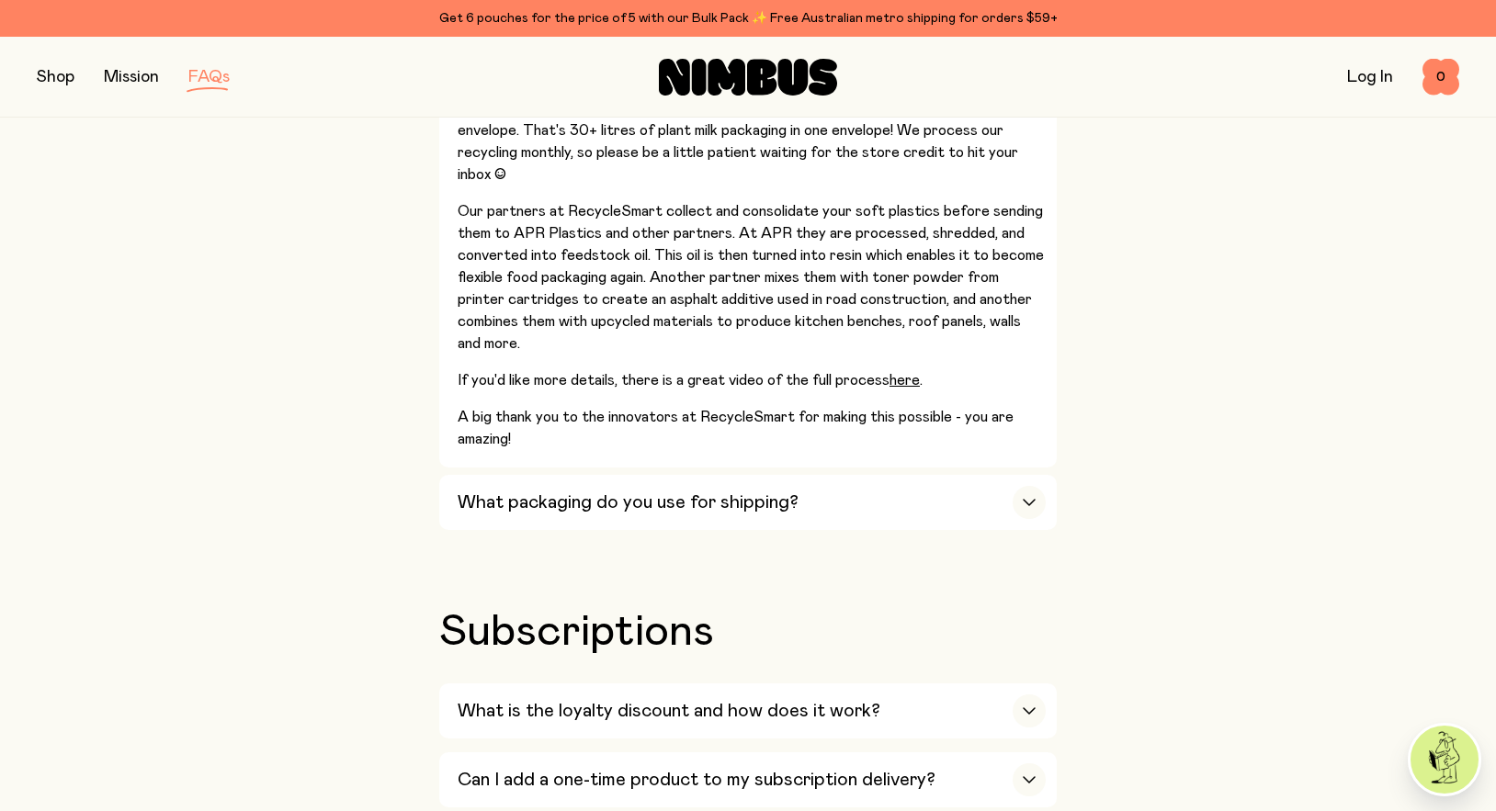
scroll to position [3399, 0]
